Goal: Check status: Check status

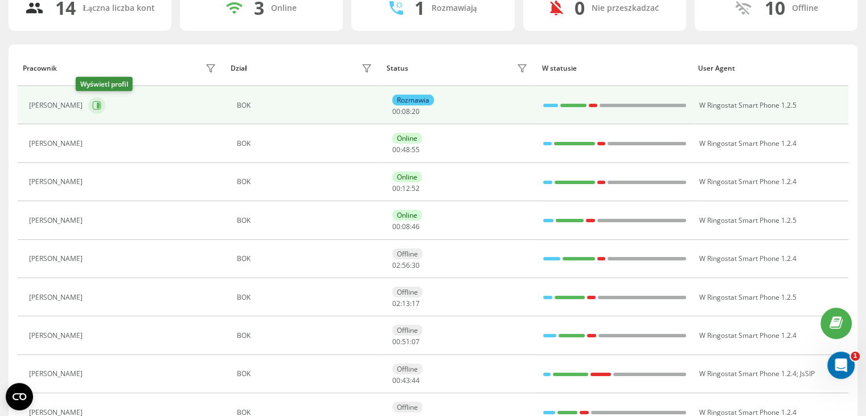
click at [92, 102] on icon at bounding box center [96, 105] width 9 height 9
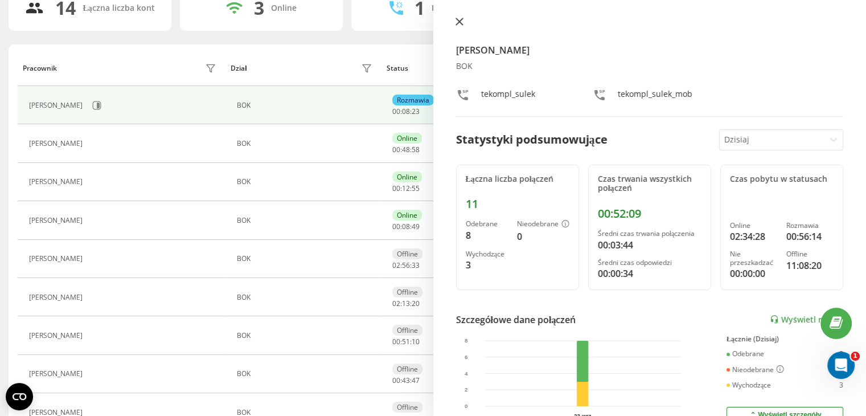
click at [459, 26] on icon at bounding box center [460, 22] width 8 height 8
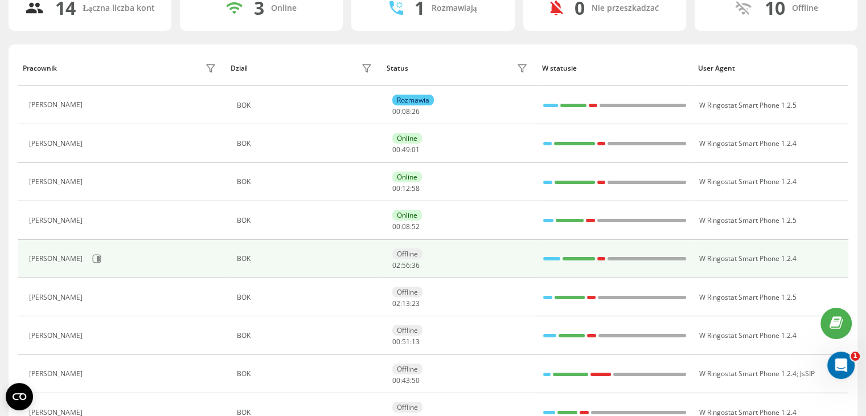
scroll to position [209, 0]
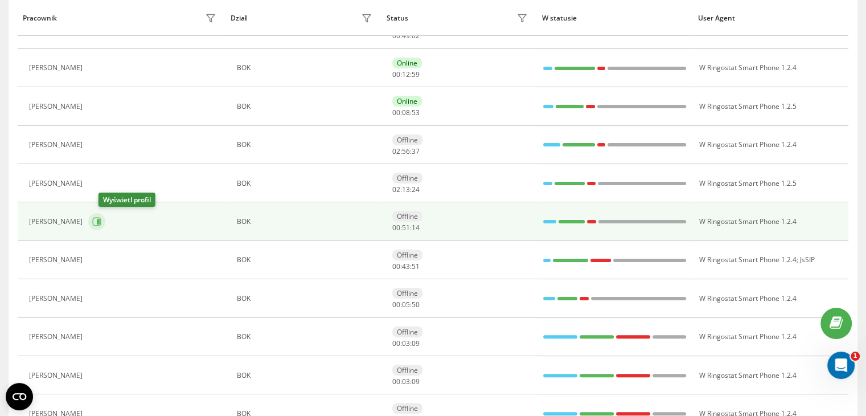
click at [101, 219] on icon at bounding box center [96, 221] width 9 height 9
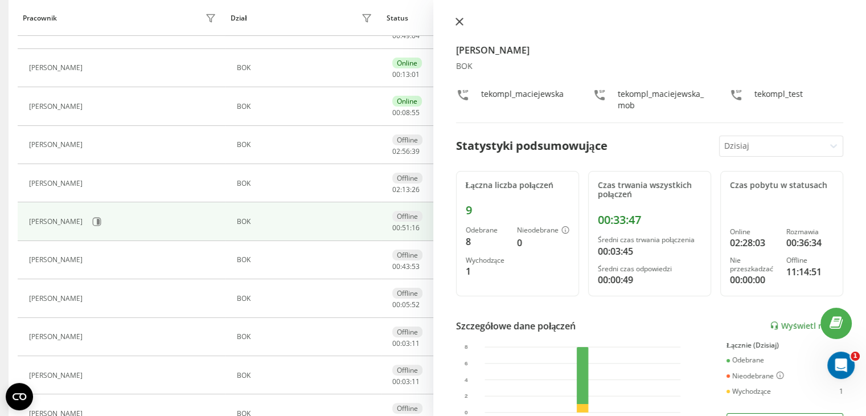
click at [456, 23] on icon at bounding box center [460, 22] width 8 height 8
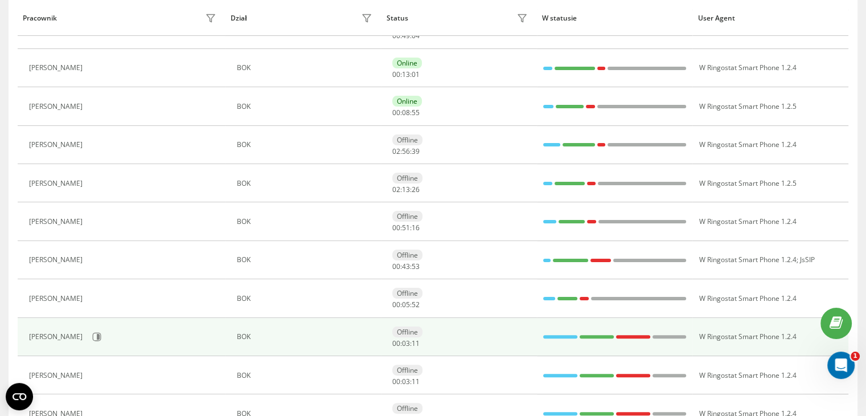
scroll to position [323, 0]
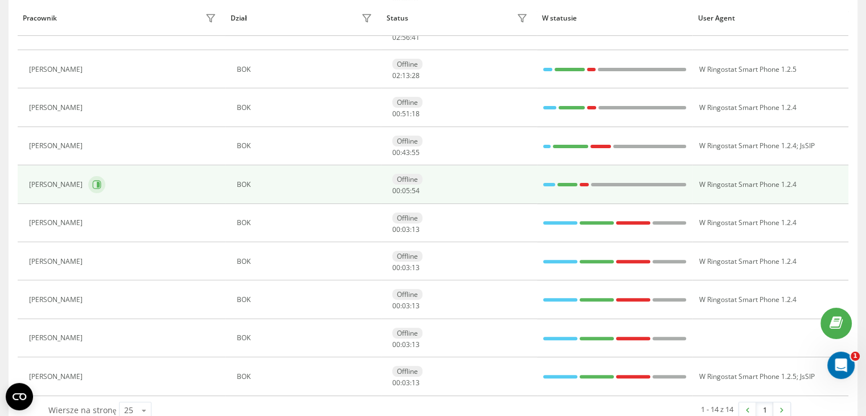
click at [92, 186] on icon at bounding box center [96, 184] width 9 height 9
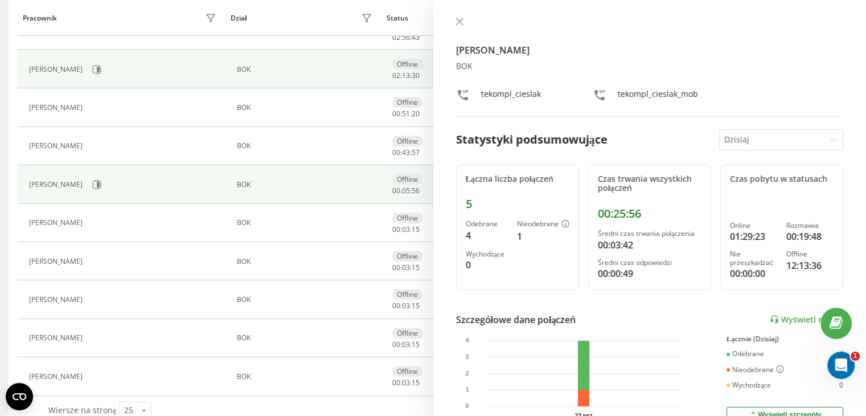
drag, startPoint x: 460, startPoint y: 22, endPoint x: 426, endPoint y: 52, distance: 46.0
click at [460, 22] on icon at bounding box center [460, 22] width 8 height 8
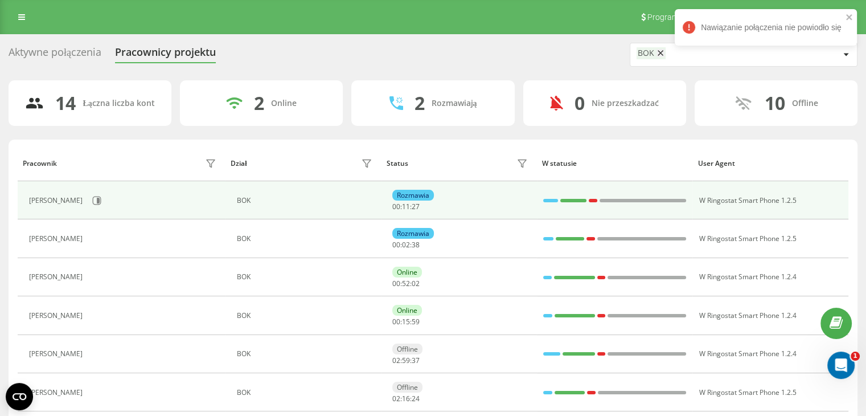
scroll to position [57, 0]
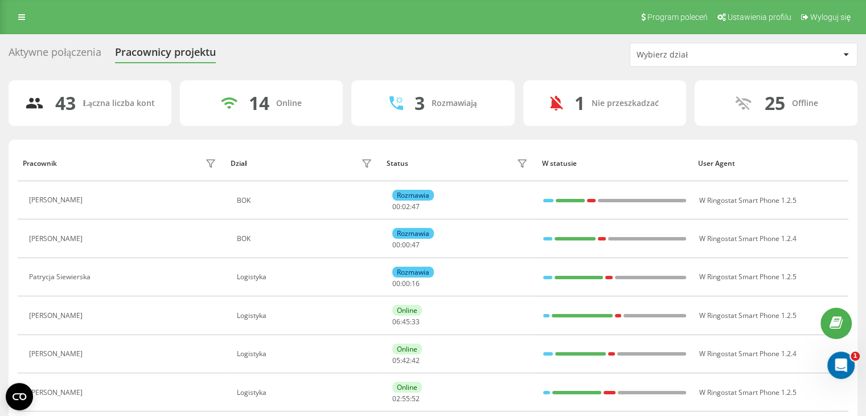
click at [678, 55] on div "Wybierz dział" at bounding box center [705, 55] width 136 height 10
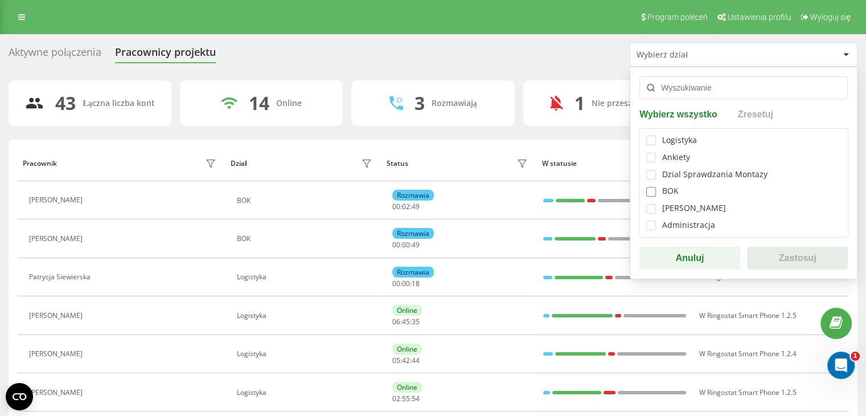
click at [652, 187] on label at bounding box center [652, 187] width 10 height 0
checkbox input "true"
click at [779, 263] on button "Zastosuj" at bounding box center [797, 258] width 101 height 23
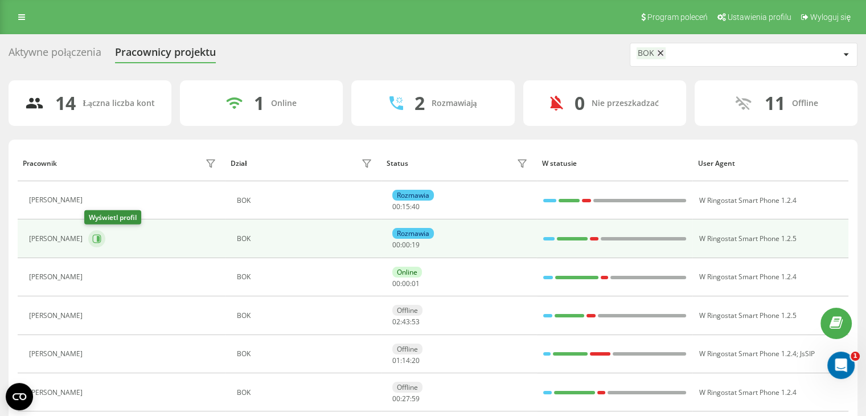
click at [97, 236] on icon at bounding box center [98, 239] width 3 height 6
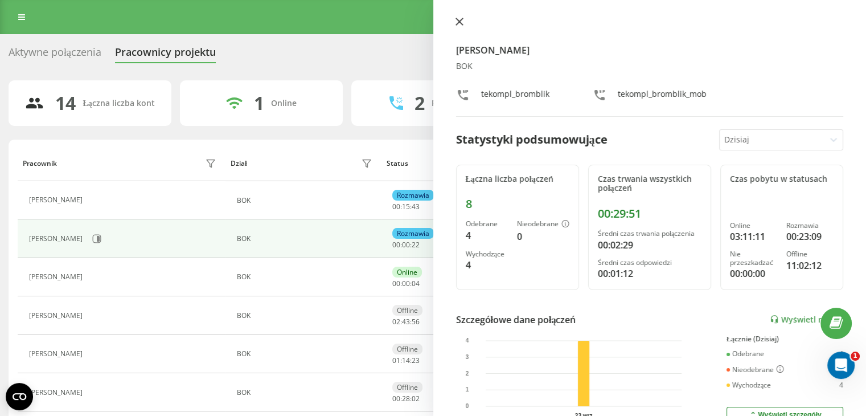
click at [463, 19] on button at bounding box center [459, 22] width 15 height 11
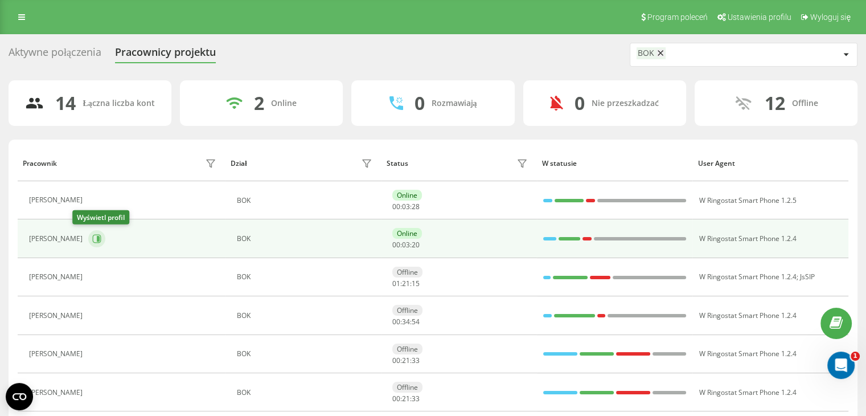
click at [92, 236] on icon at bounding box center [96, 238] width 9 height 9
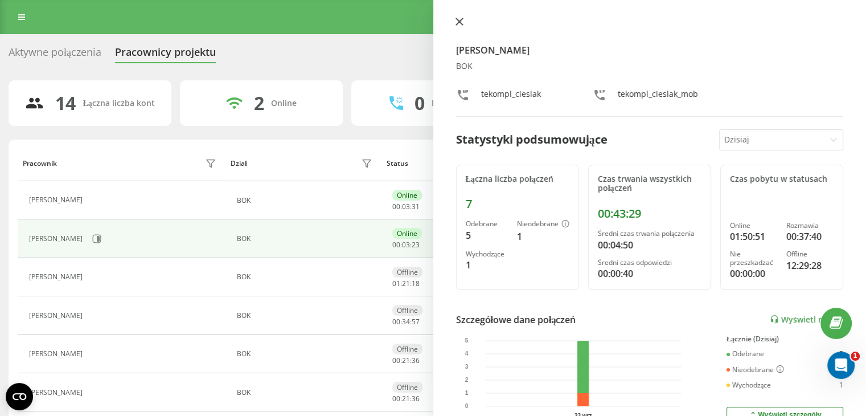
click at [458, 19] on icon at bounding box center [460, 22] width 8 height 8
